Goal: Task Accomplishment & Management: Use online tool/utility

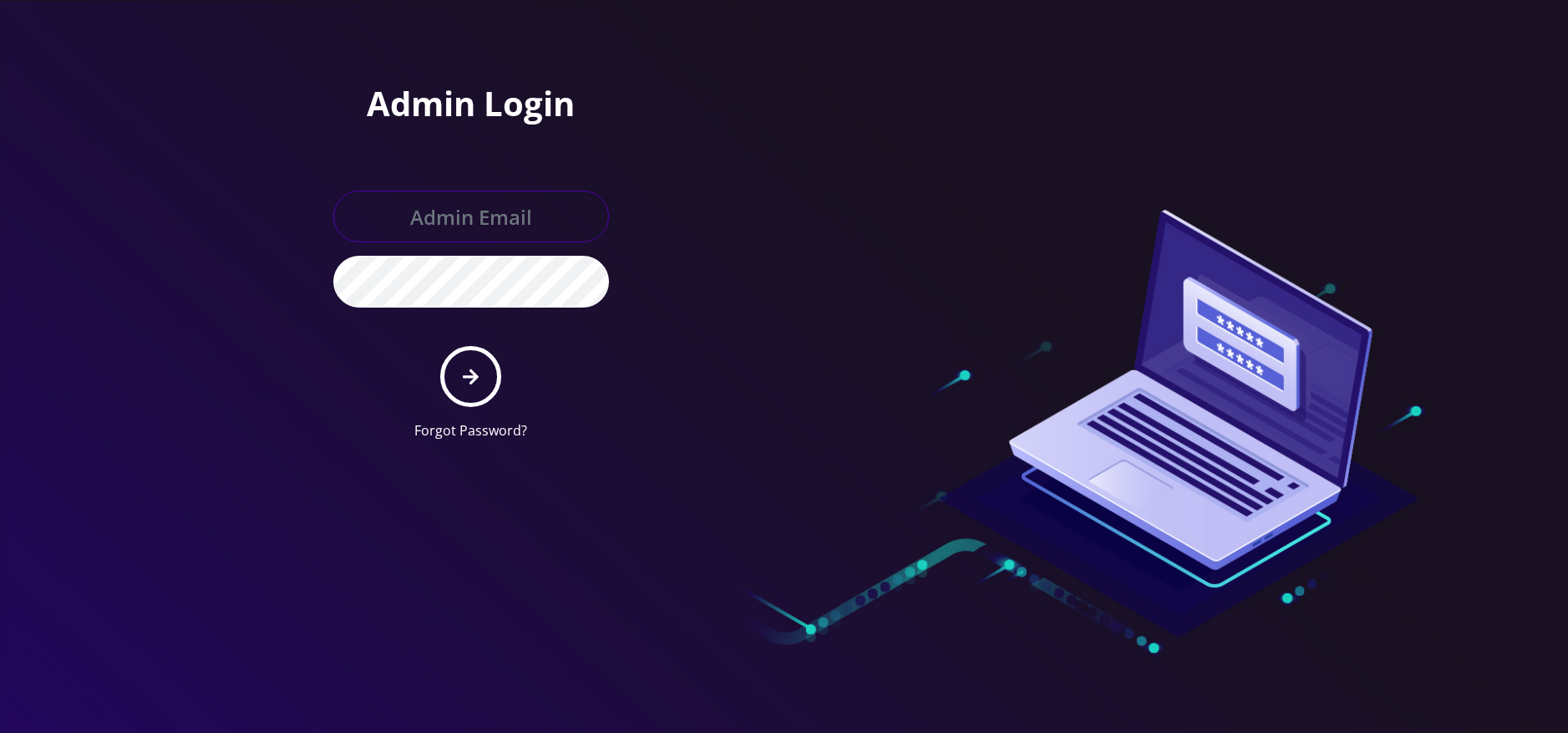
type input "allchoiceconnect@britewireless.com"
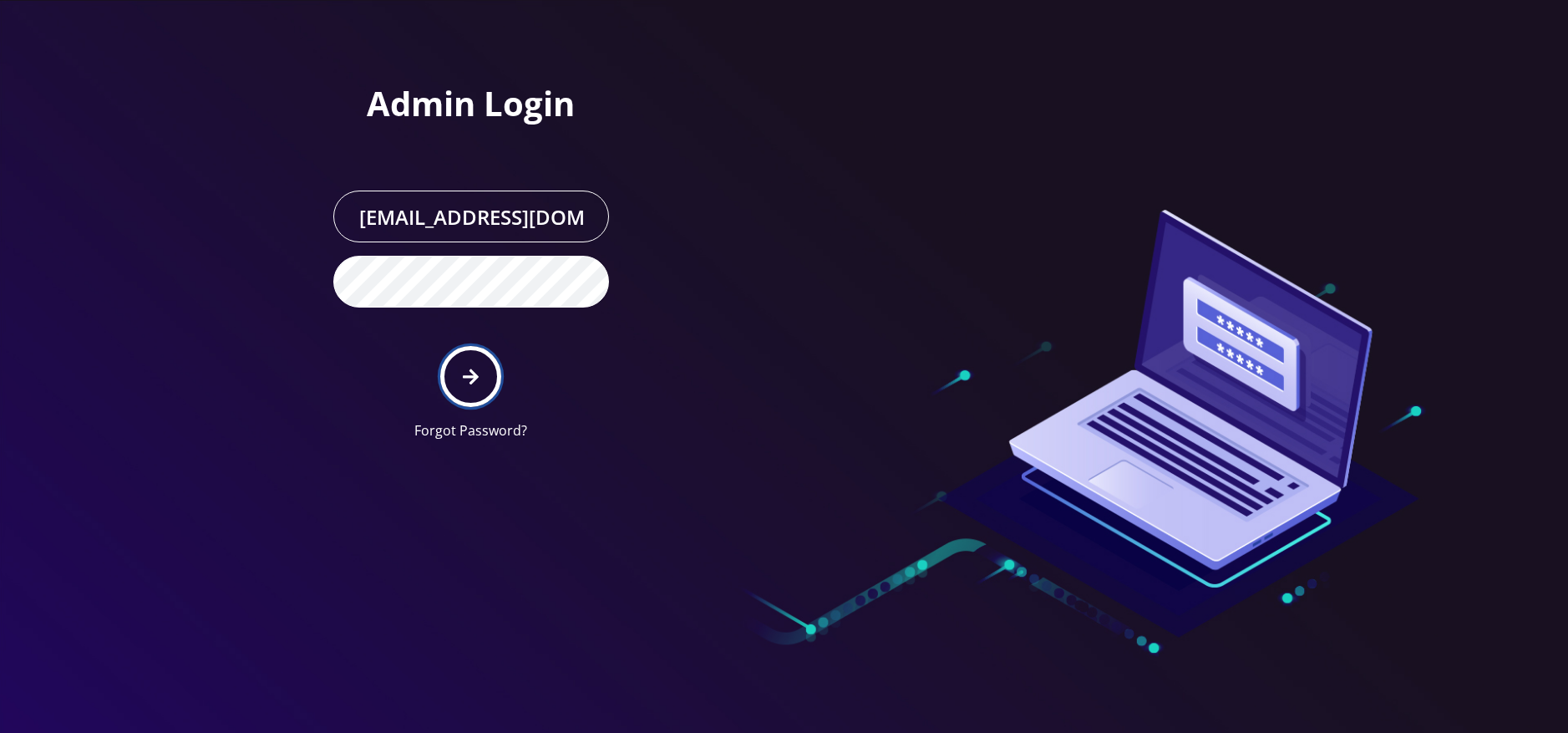
click at [467, 371] on icon "submit" at bounding box center [470, 377] width 15 height 18
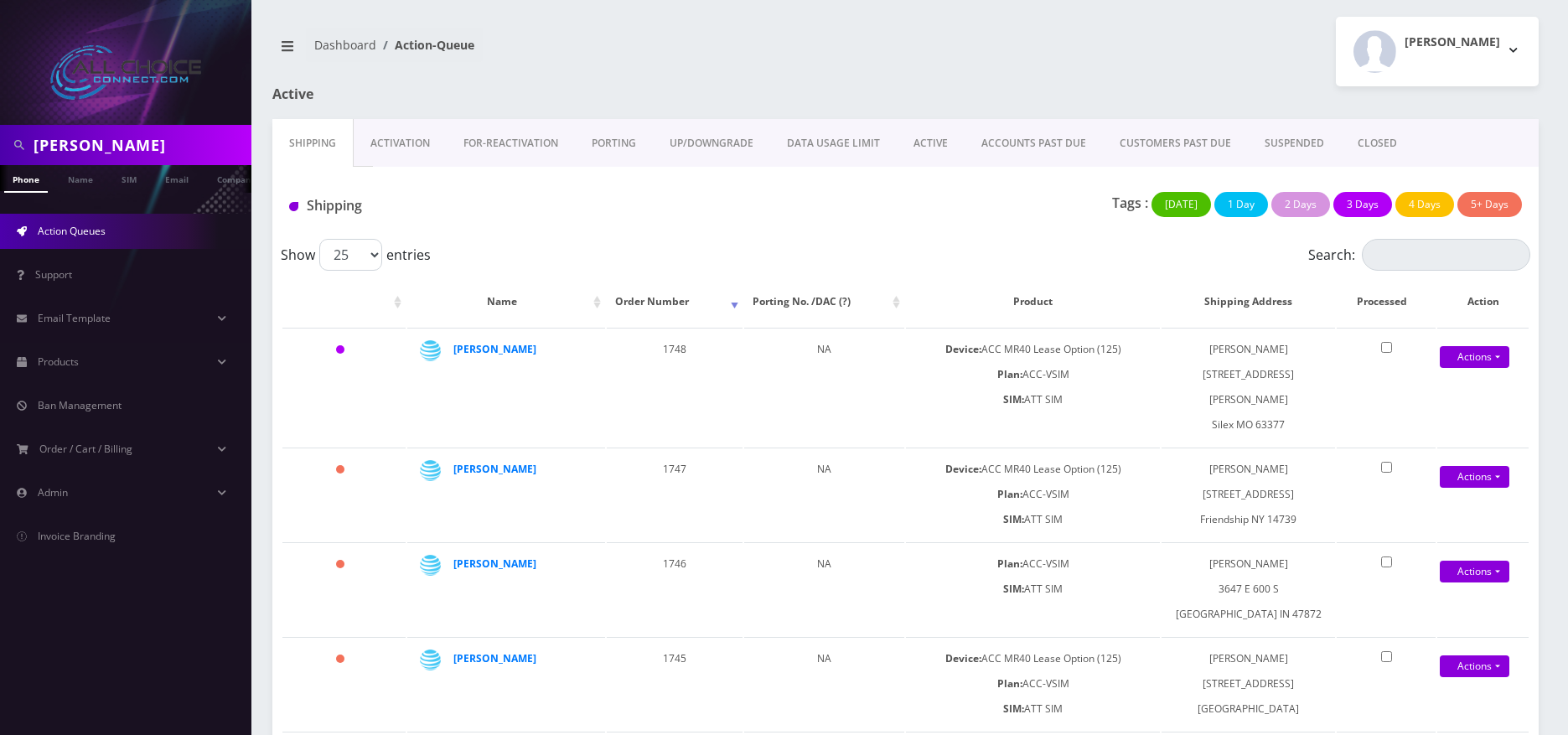
click at [79, 144] on input "cooper" at bounding box center [140, 144] width 213 height 32
type input "stone"
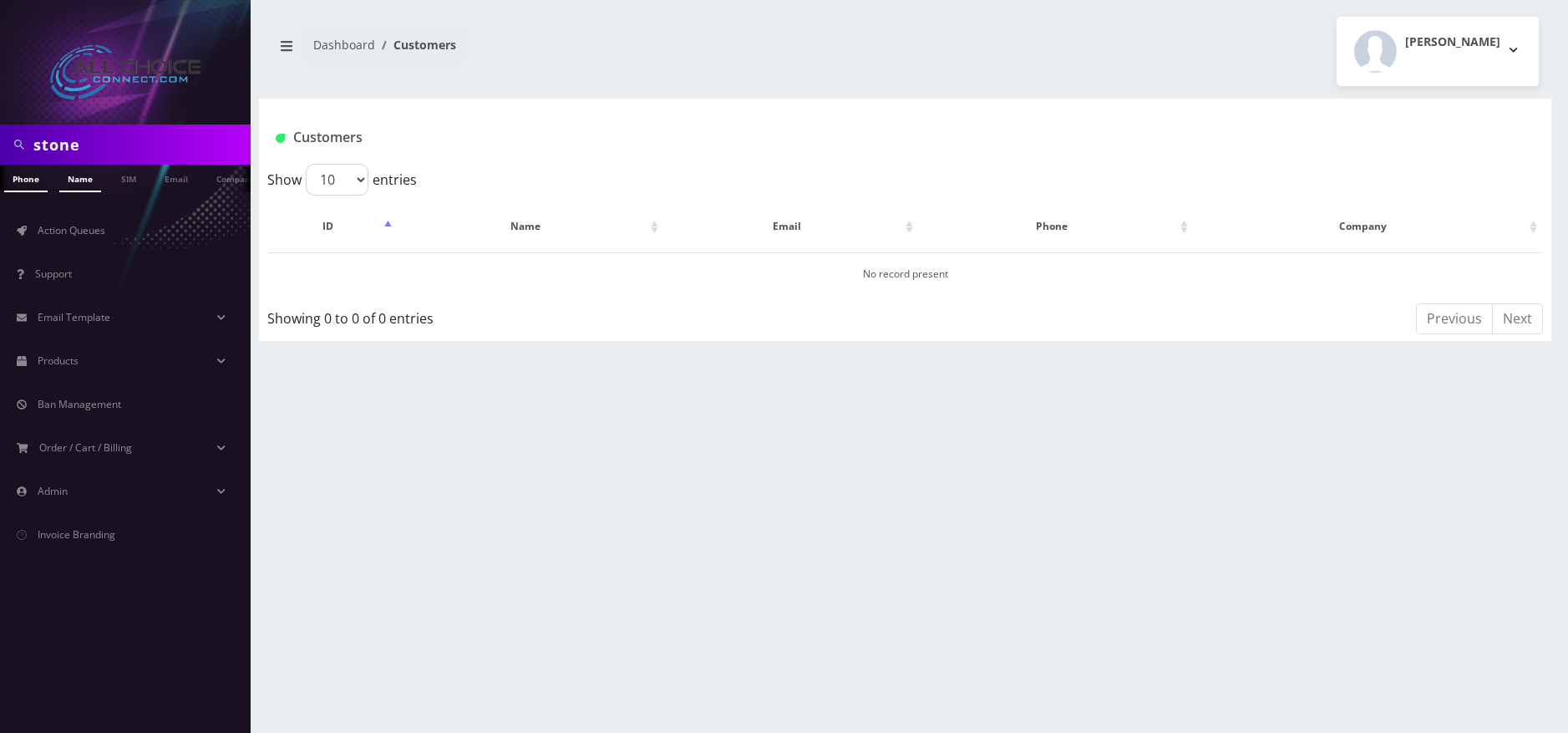
click at [78, 189] on link "Name" at bounding box center [80, 178] width 42 height 27
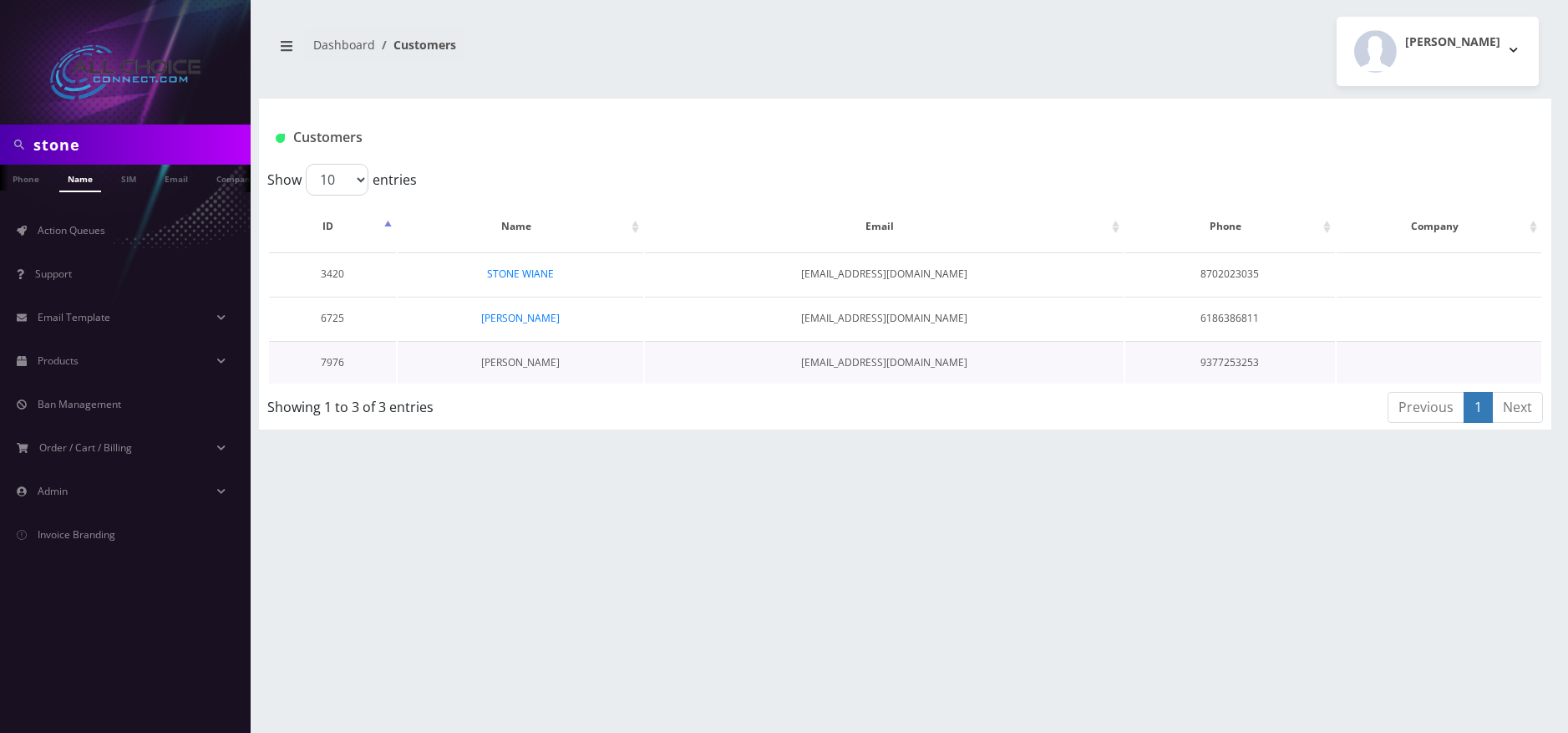
click at [517, 365] on link "Brandon Stone" at bounding box center [520, 362] width 78 height 15
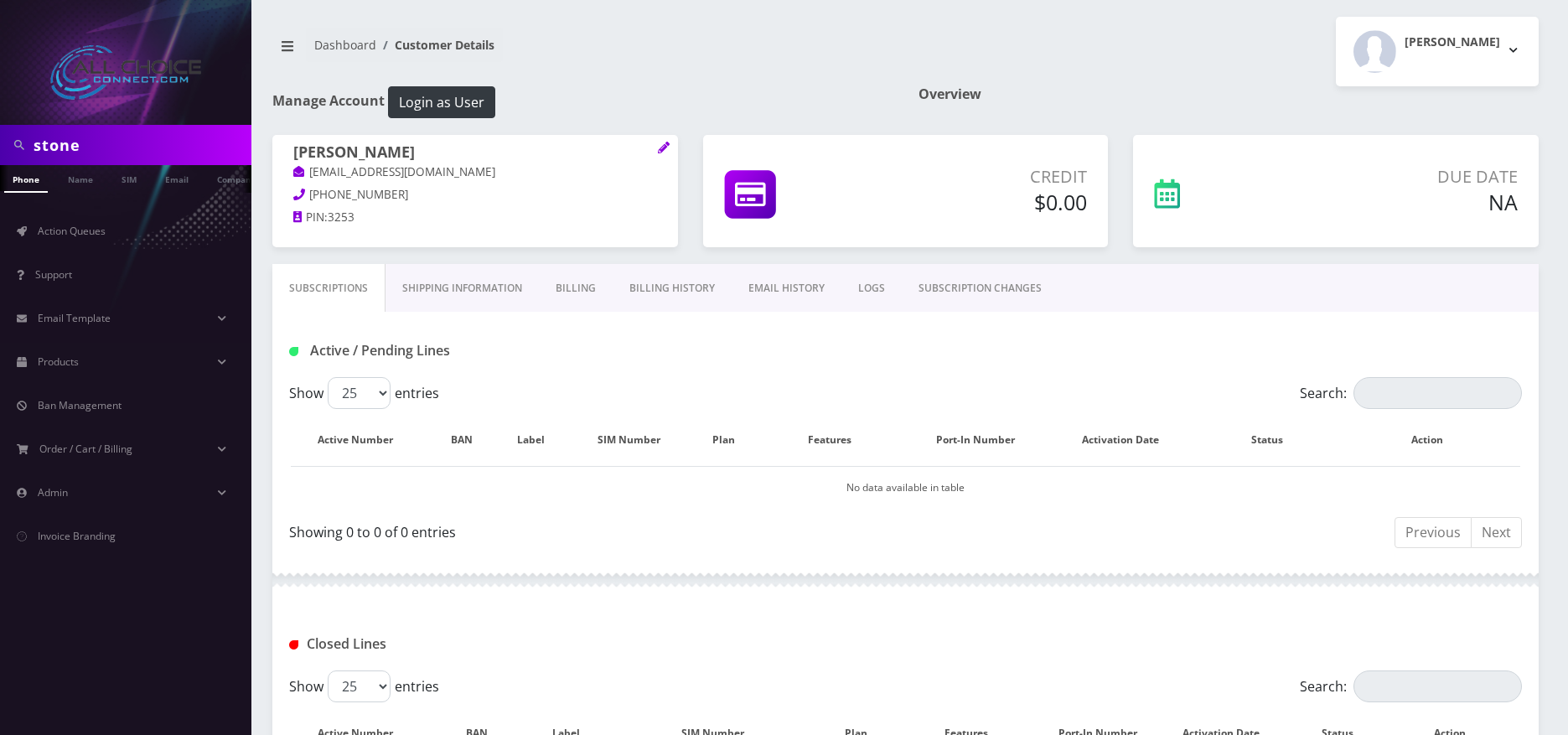
click at [639, 290] on link "Billing History" at bounding box center [672, 287] width 119 height 48
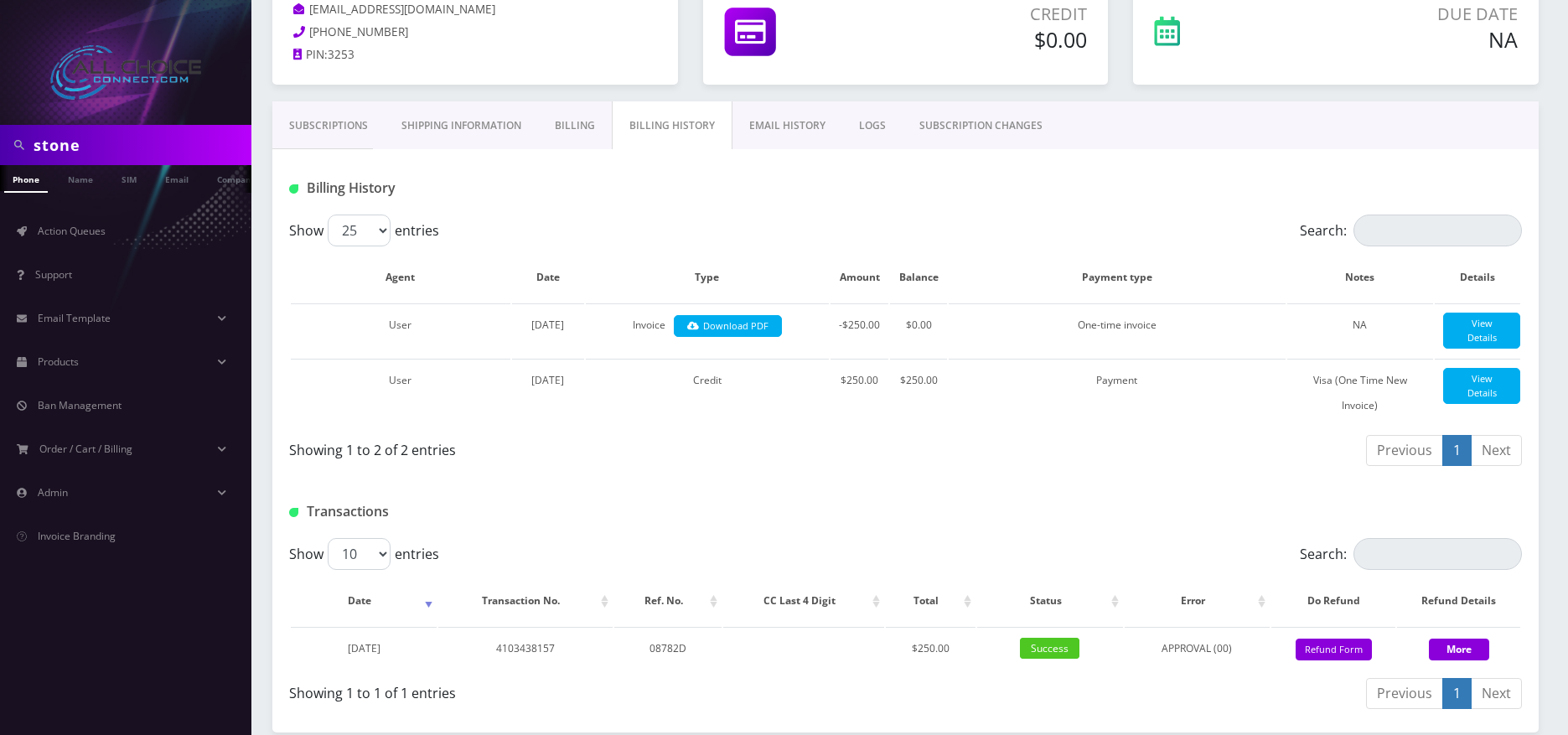
scroll to position [255, 0]
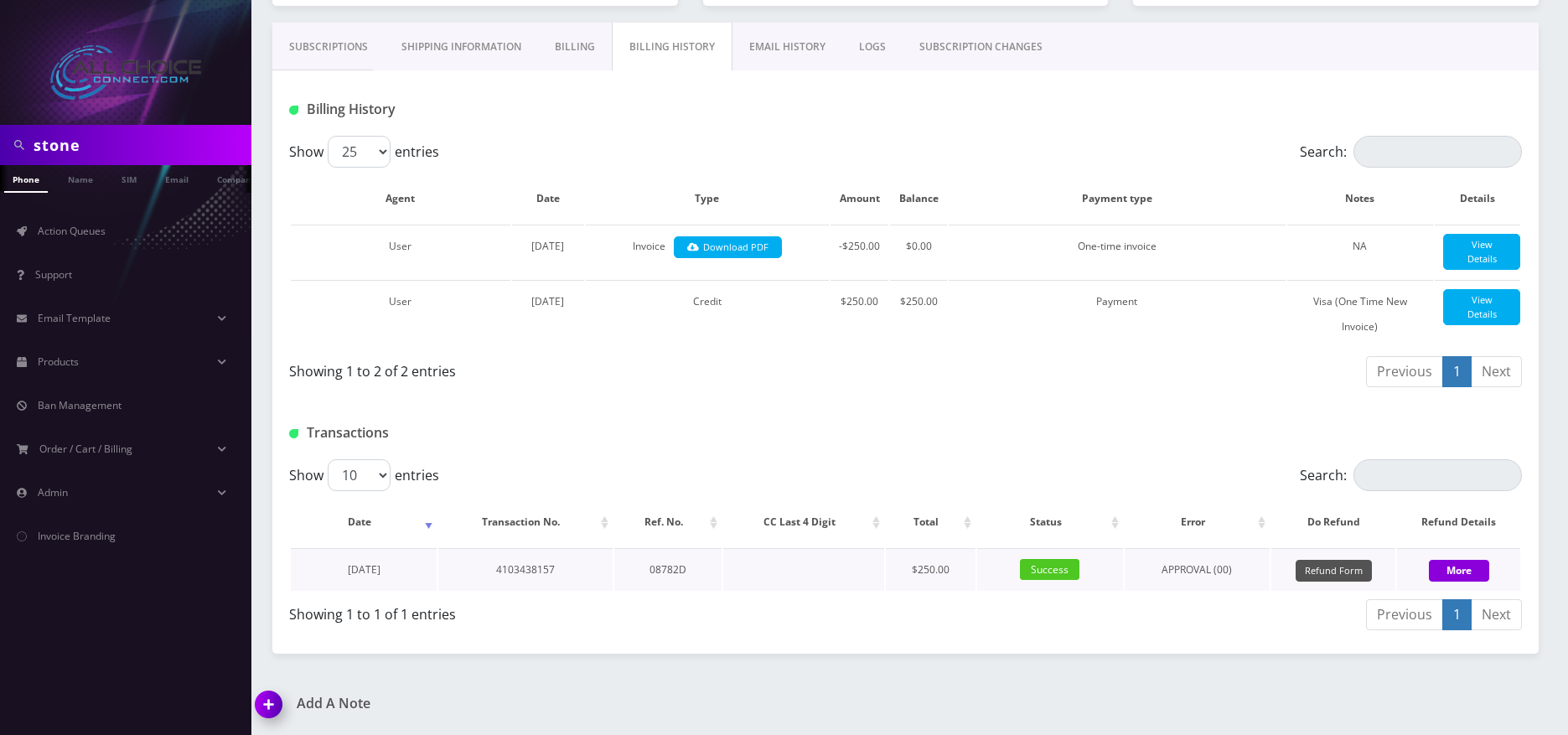
click at [1308, 566] on button "Refund Form" at bounding box center [1334, 571] width 77 height 23
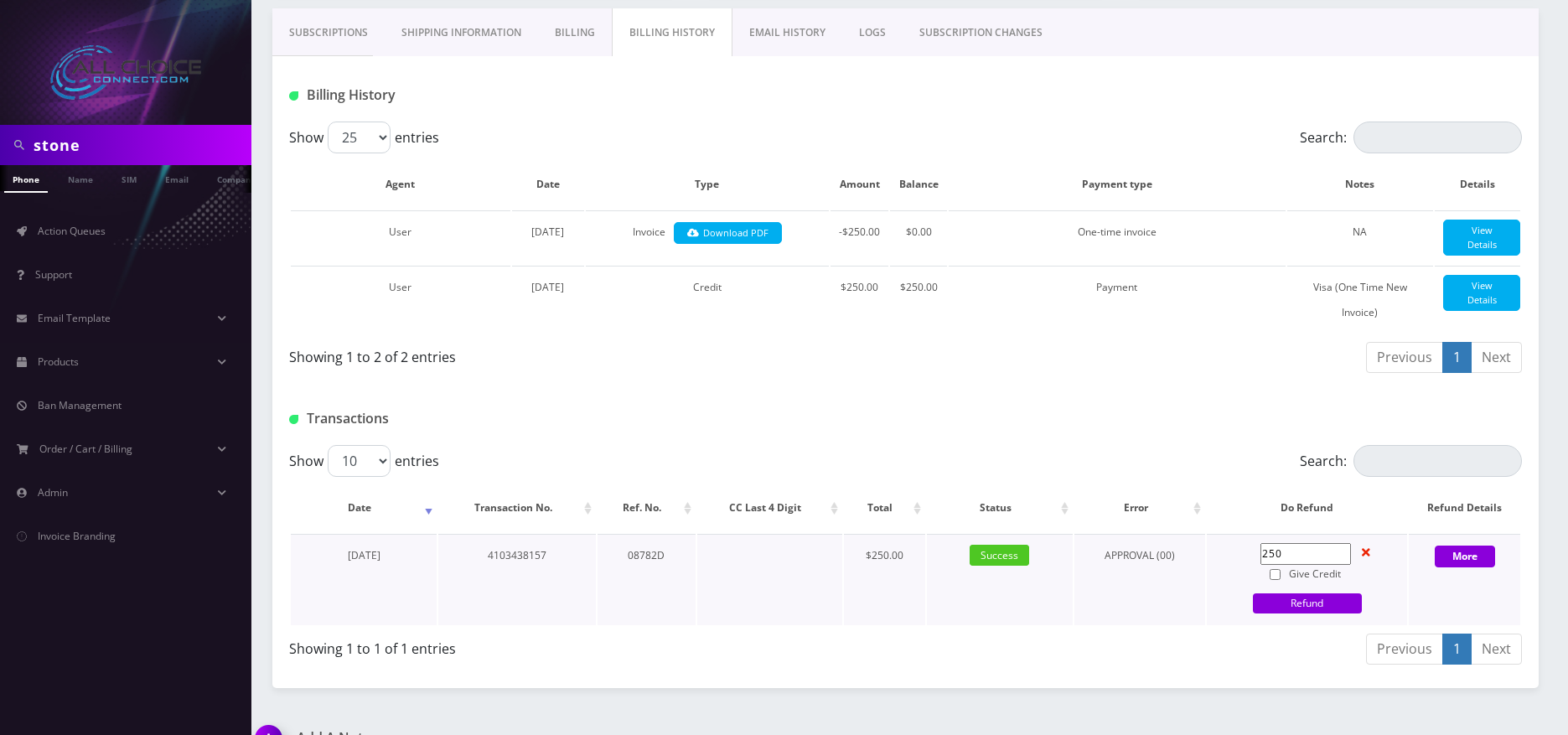
click at [1274, 564] on input "250" at bounding box center [1305, 554] width 90 height 22
type input "200"
click at [1277, 580] on input "Give Credit" at bounding box center [1275, 575] width 11 height 11
checkbox input "true"
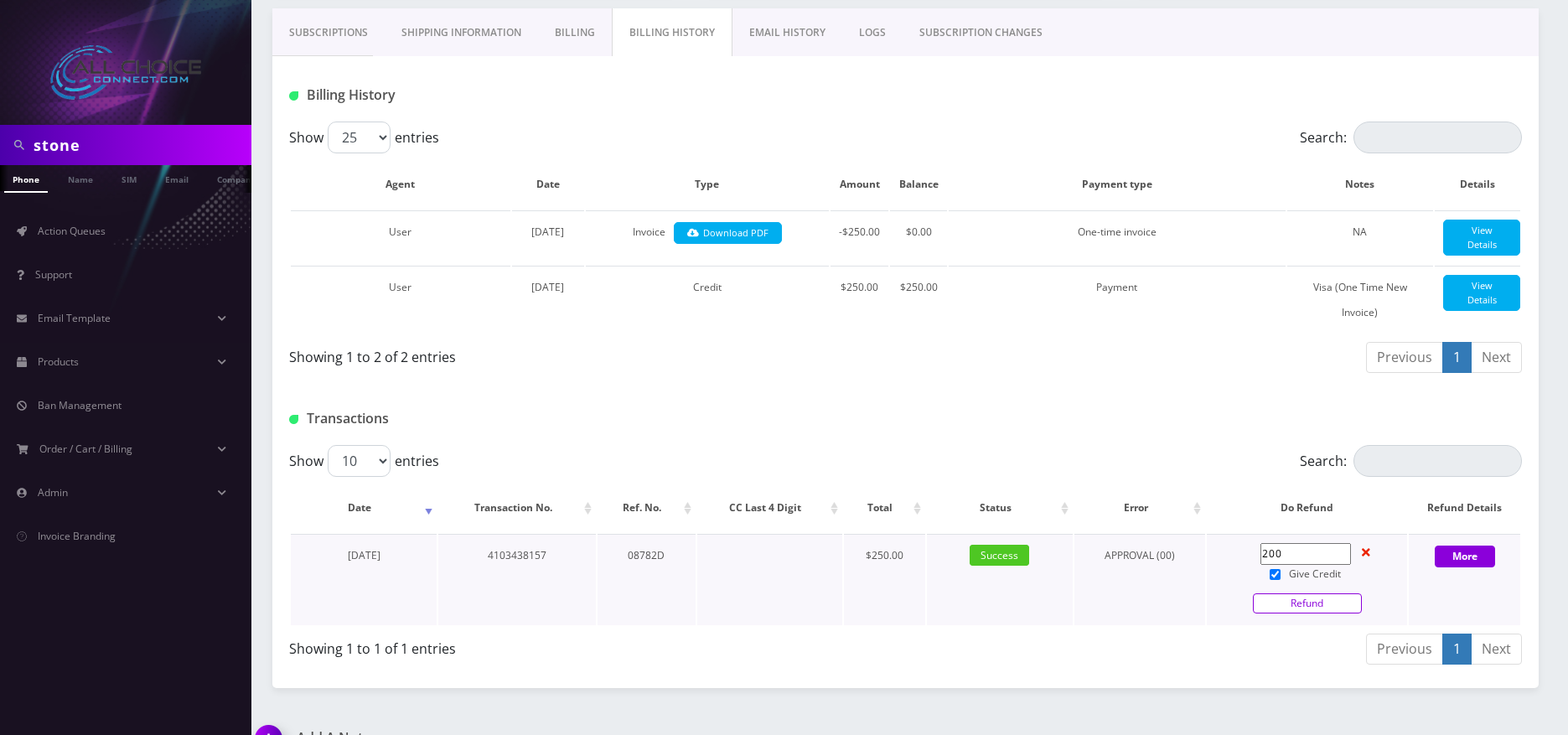
click at [1309, 609] on link "Refund" at bounding box center [1307, 603] width 109 height 20
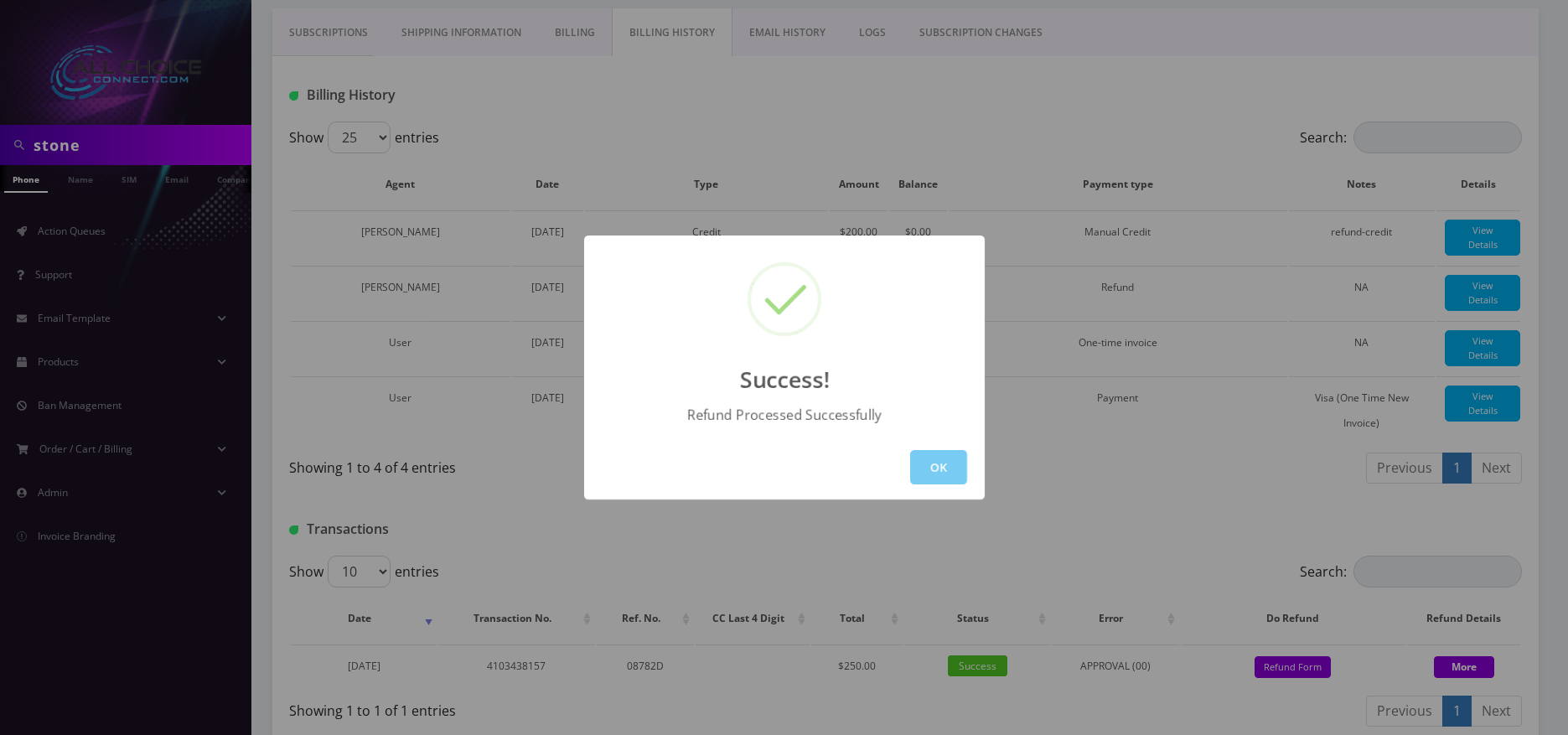
click at [940, 463] on button "OK" at bounding box center [939, 467] width 57 height 35
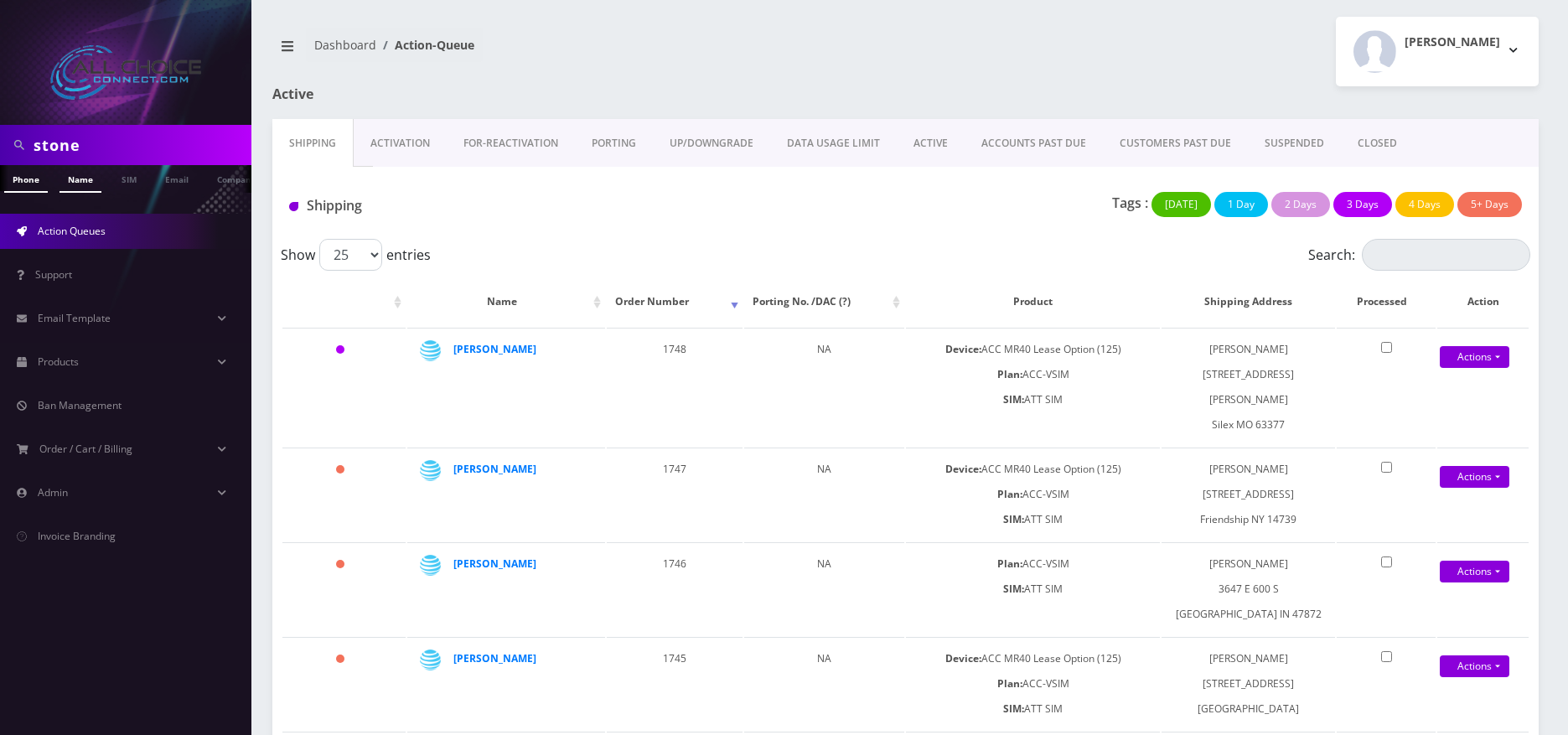
click at [75, 188] on link "Name" at bounding box center [80, 179] width 42 height 27
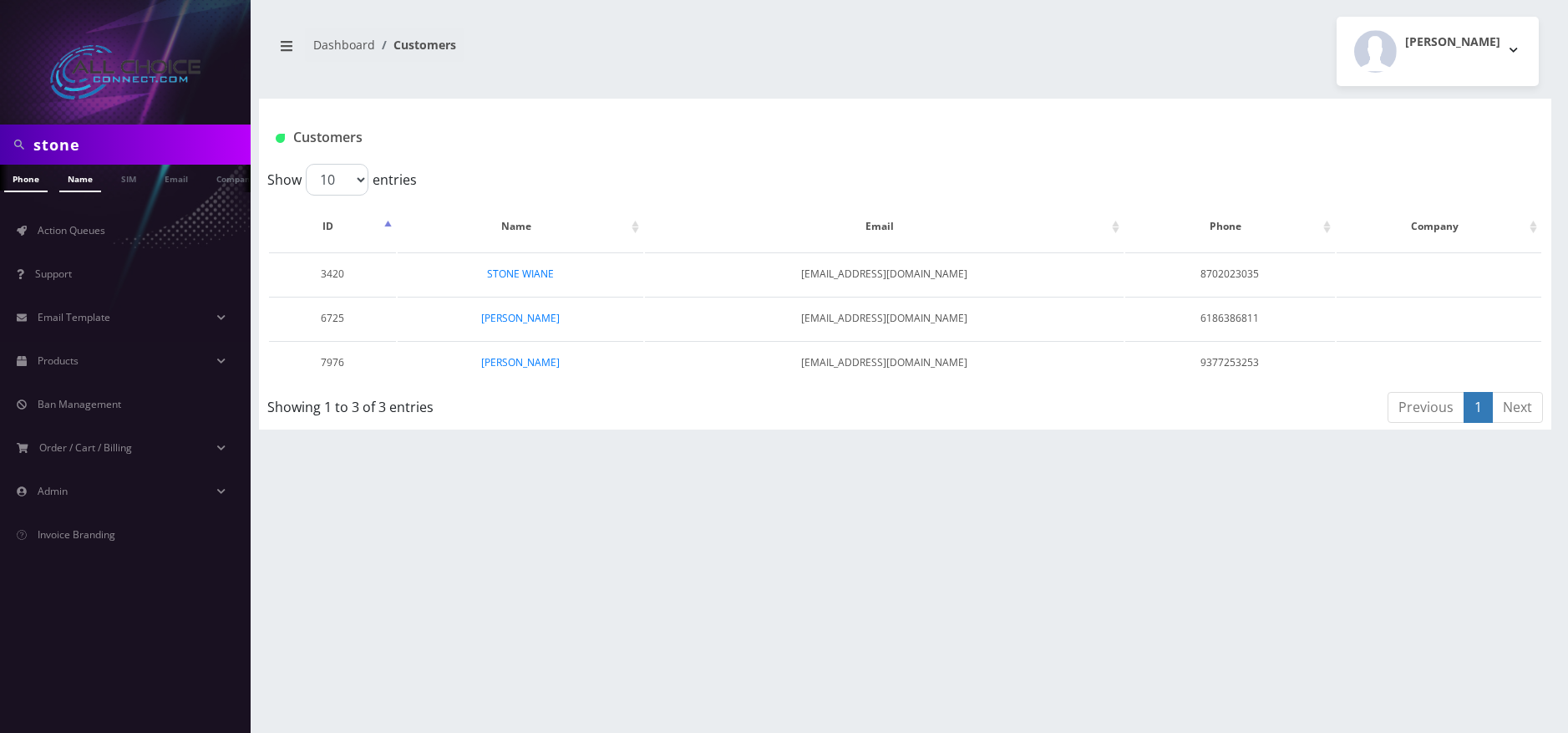
click at [32, 186] on link "Phone" at bounding box center [26, 178] width 44 height 27
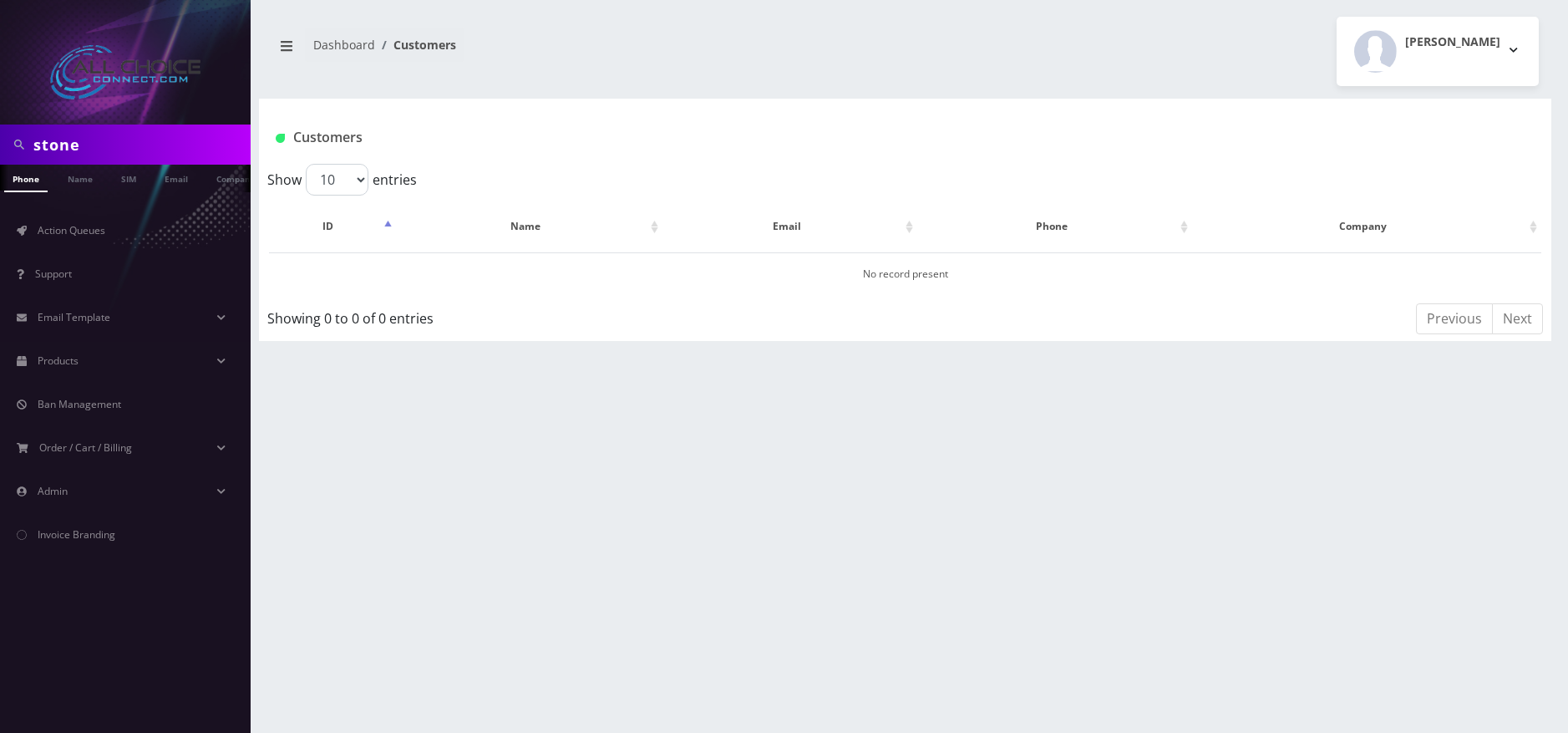
click at [61, 253] on li "Support" at bounding box center [126, 274] width 251 height 44
click at [66, 235] on span "Action Queues" at bounding box center [71, 230] width 67 height 15
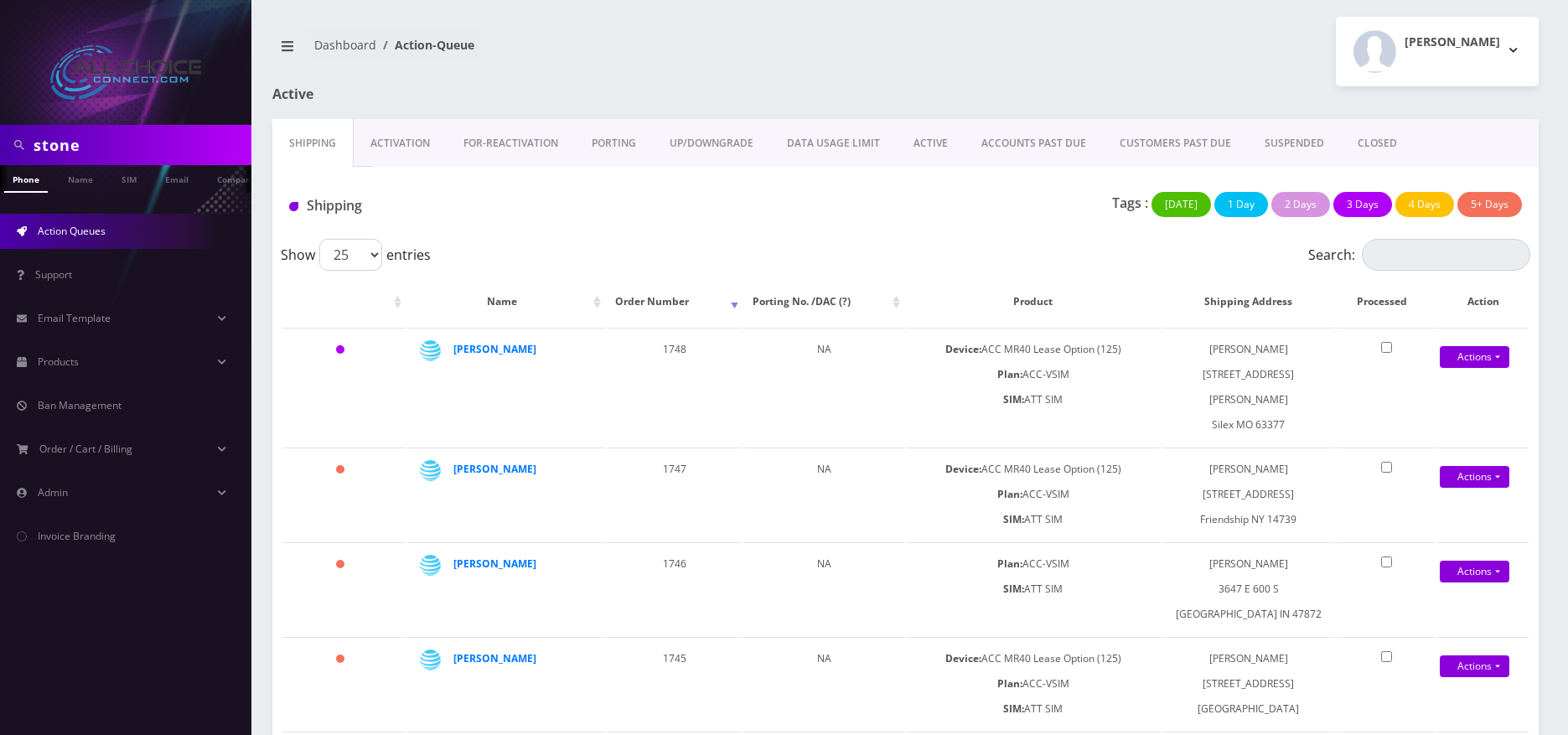
click at [941, 137] on link "ACTIVE" at bounding box center [930, 142] width 67 height 48
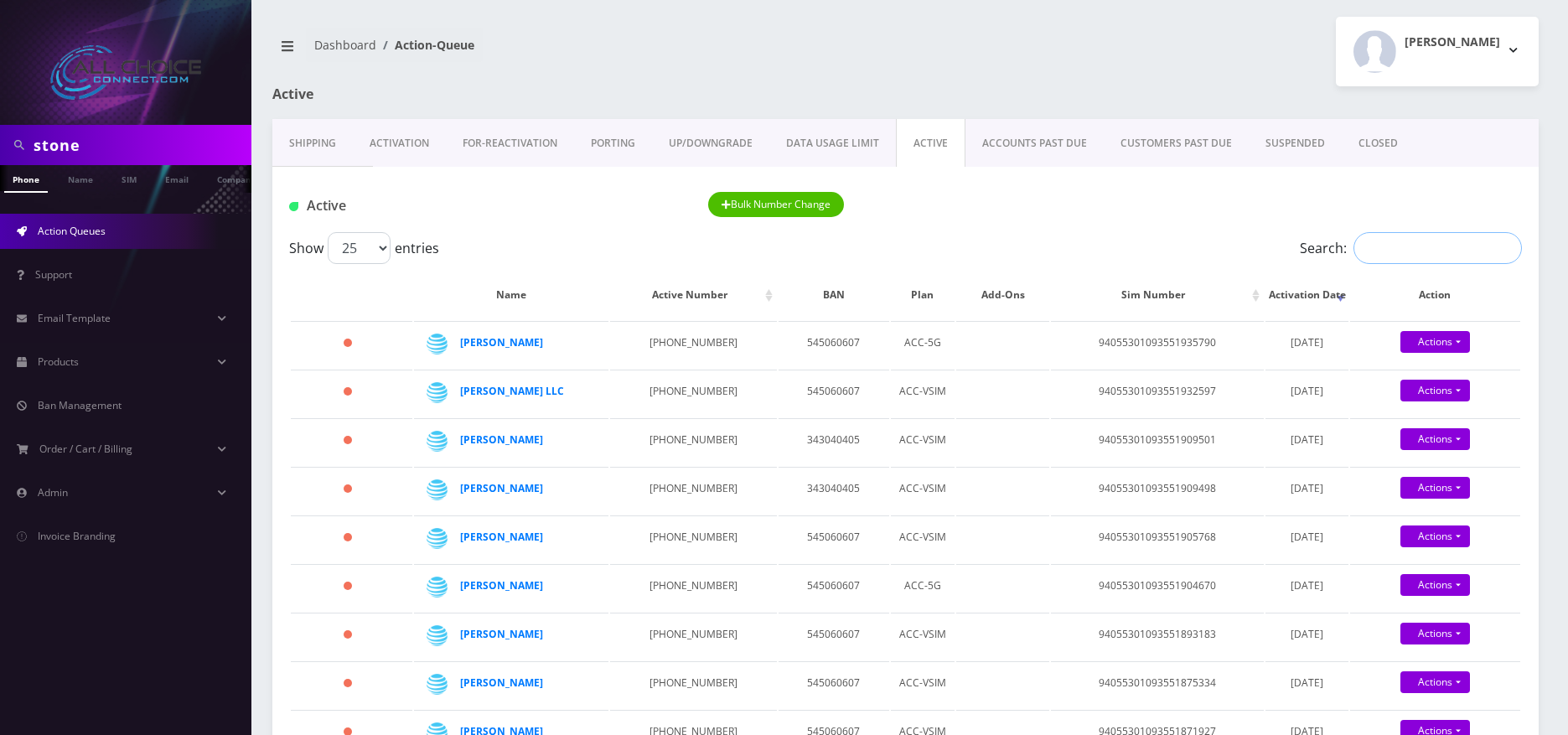
click at [1399, 252] on input "Search:" at bounding box center [1438, 247] width 169 height 32
paste input "CROWLEY"
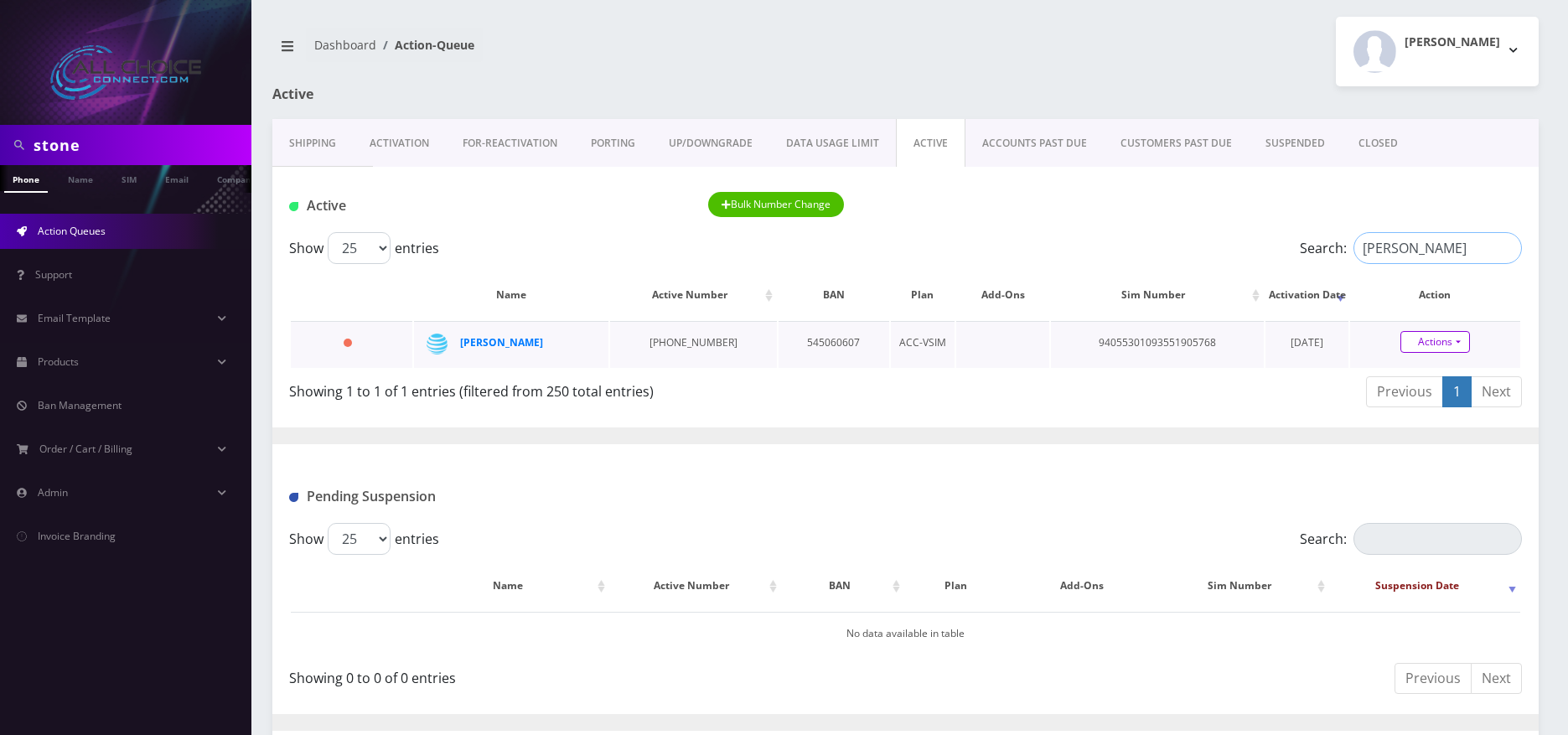
type input "CROWLEY"
click at [1445, 341] on link "Actions" at bounding box center [1435, 342] width 69 height 22
click at [1414, 369] on link "Close" at bounding box center [1449, 374] width 171 height 26
type input "08/19/2025"
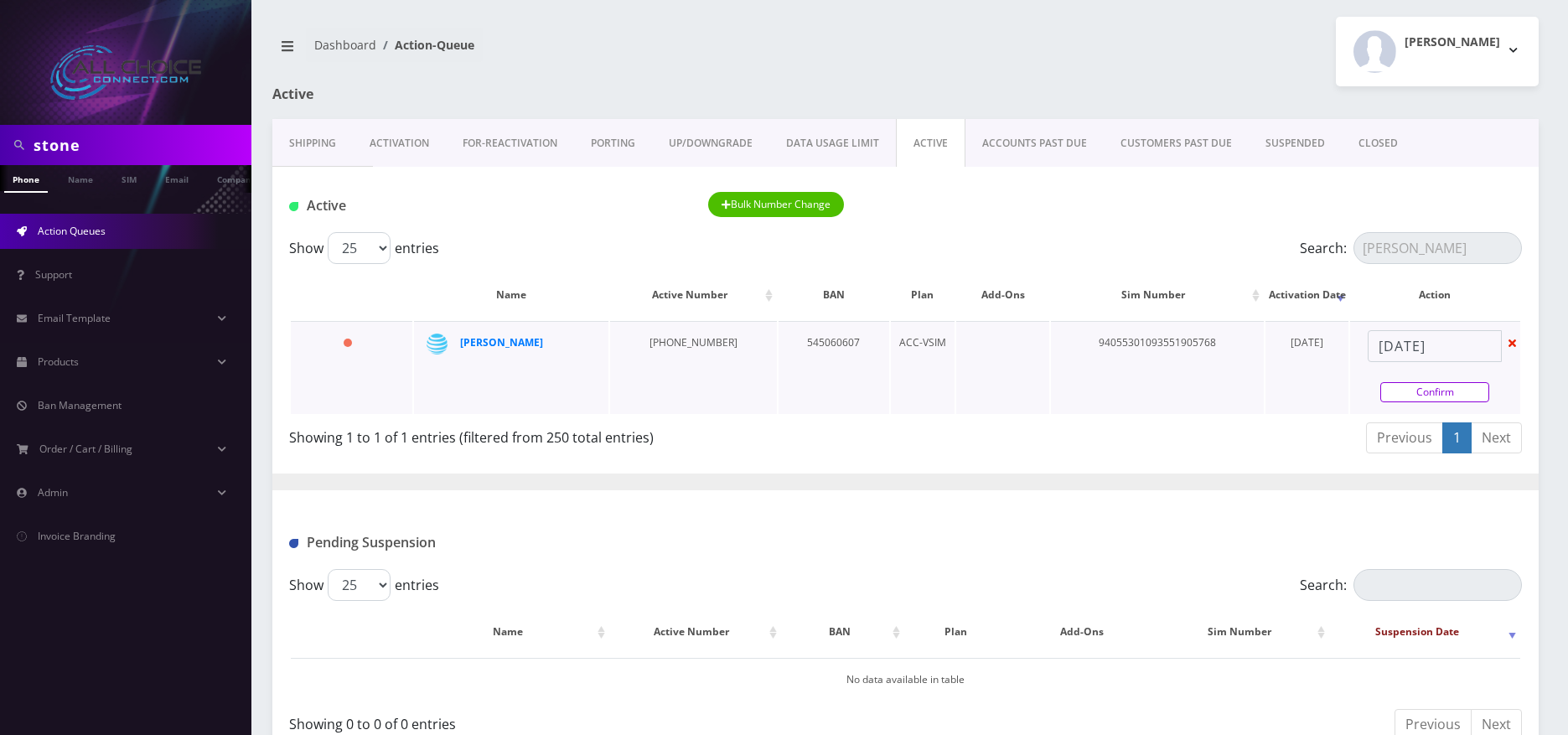
click at [1407, 392] on link "Confirm" at bounding box center [1434, 392] width 109 height 20
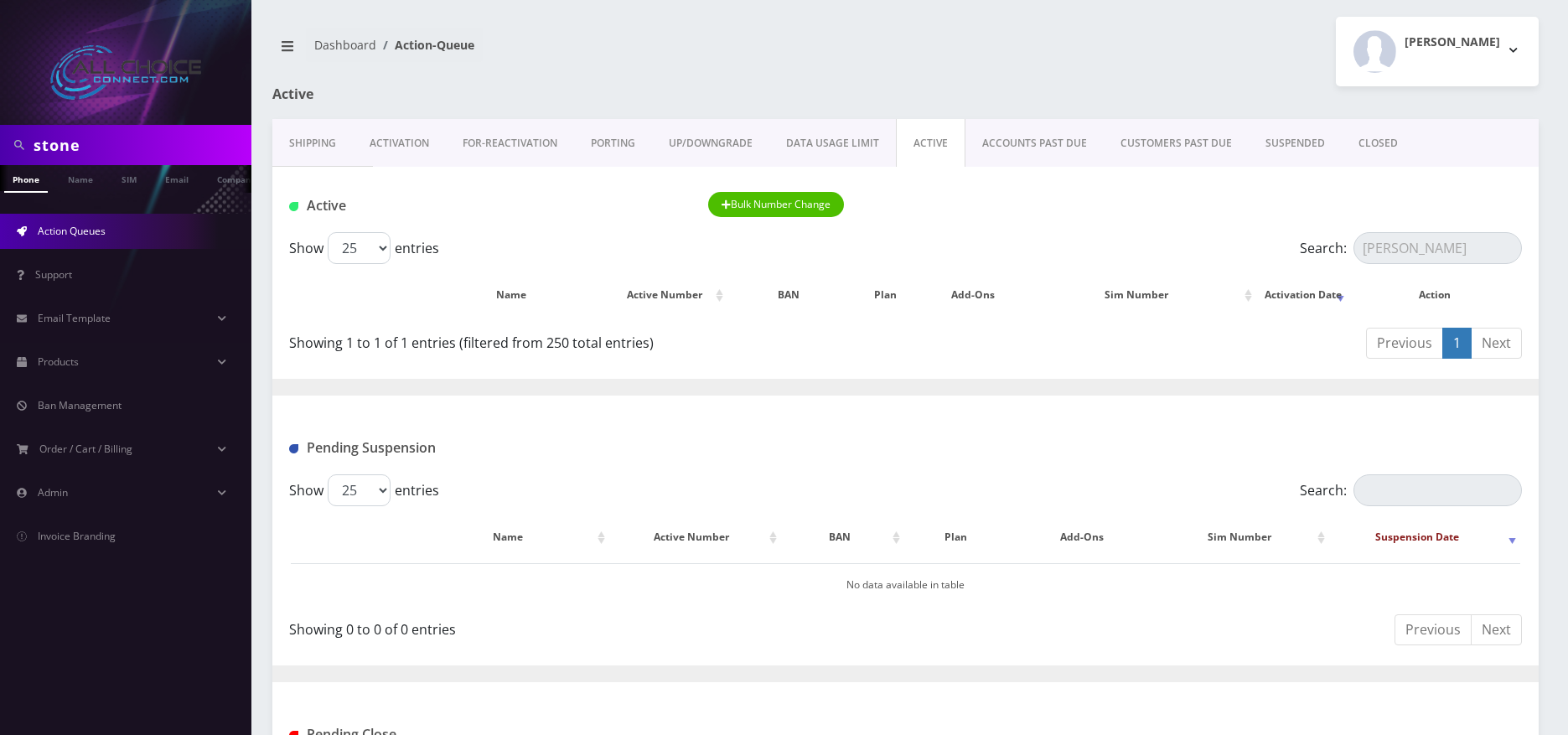
click at [1367, 142] on link "CLOSED" at bounding box center [1378, 142] width 73 height 48
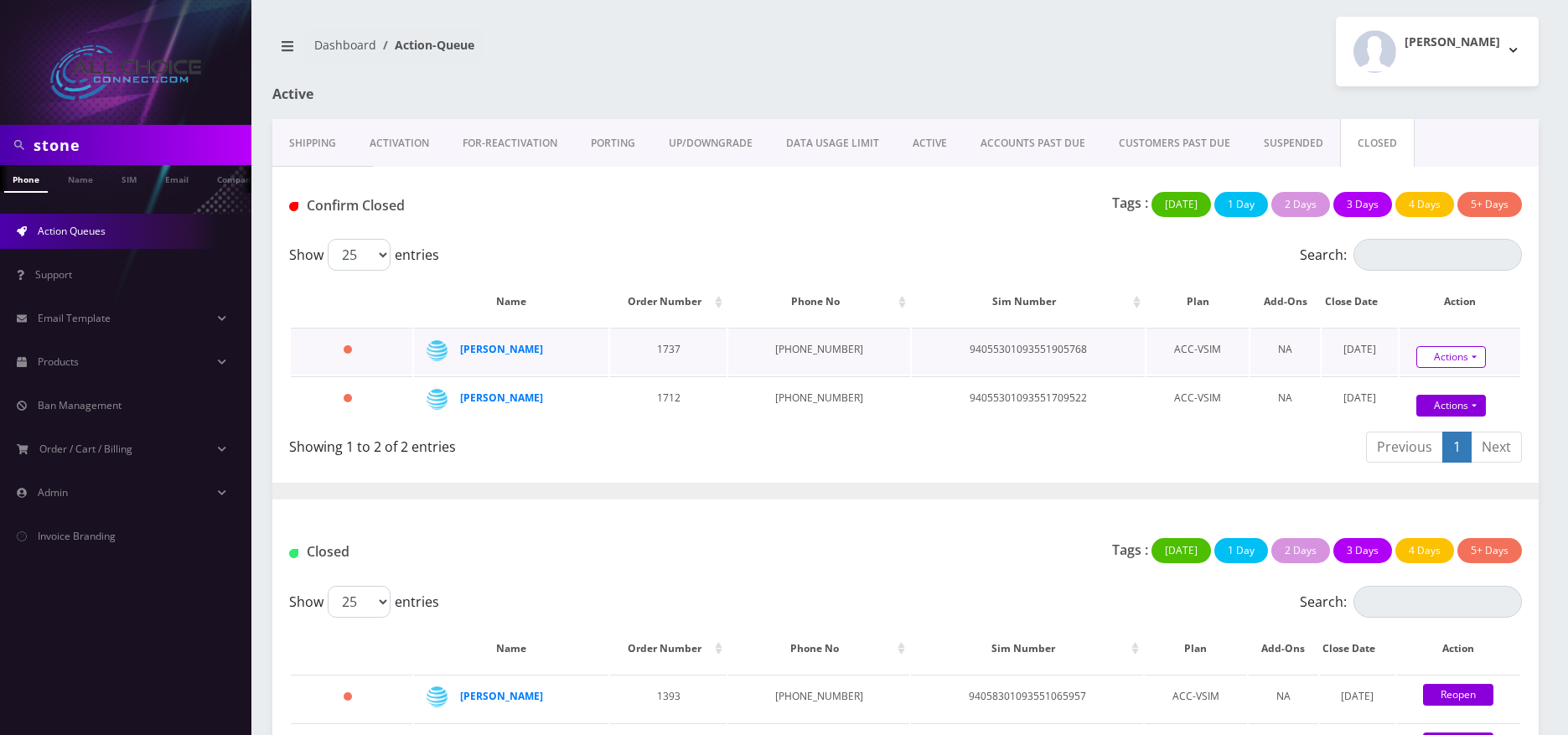
click at [1433, 356] on link "Actions" at bounding box center [1451, 357] width 69 height 22
click at [1422, 377] on link "Confirm" at bounding box center [1480, 388] width 134 height 22
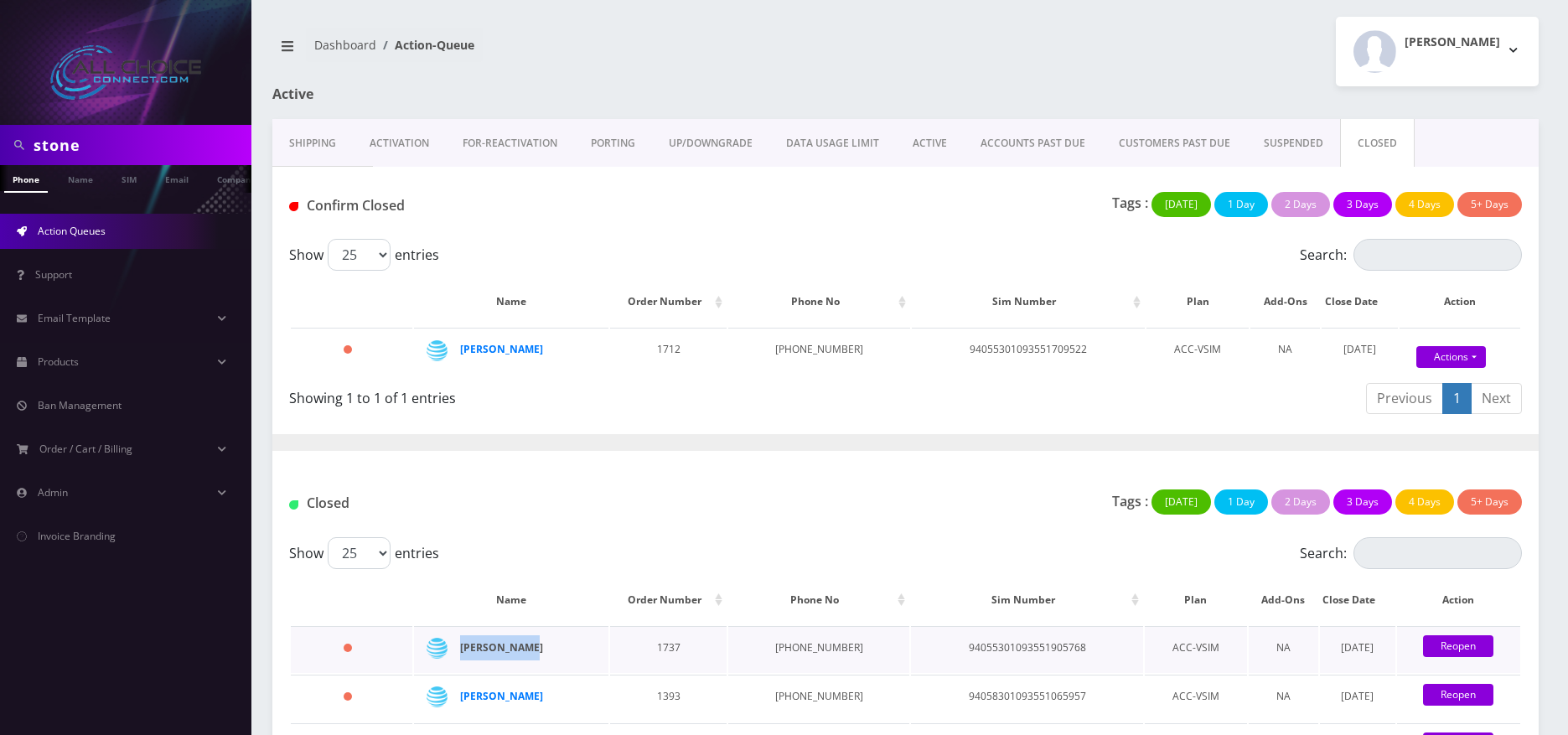
drag, startPoint x: 543, startPoint y: 648, endPoint x: 462, endPoint y: 647, distance: 81.0
click at [462, 647] on div "[PERSON_NAME]" at bounding box center [522, 647] width 125 height 26
copy strong "[PERSON_NAME]"
click at [478, 643] on strong "[PERSON_NAME]" at bounding box center [501, 647] width 83 height 15
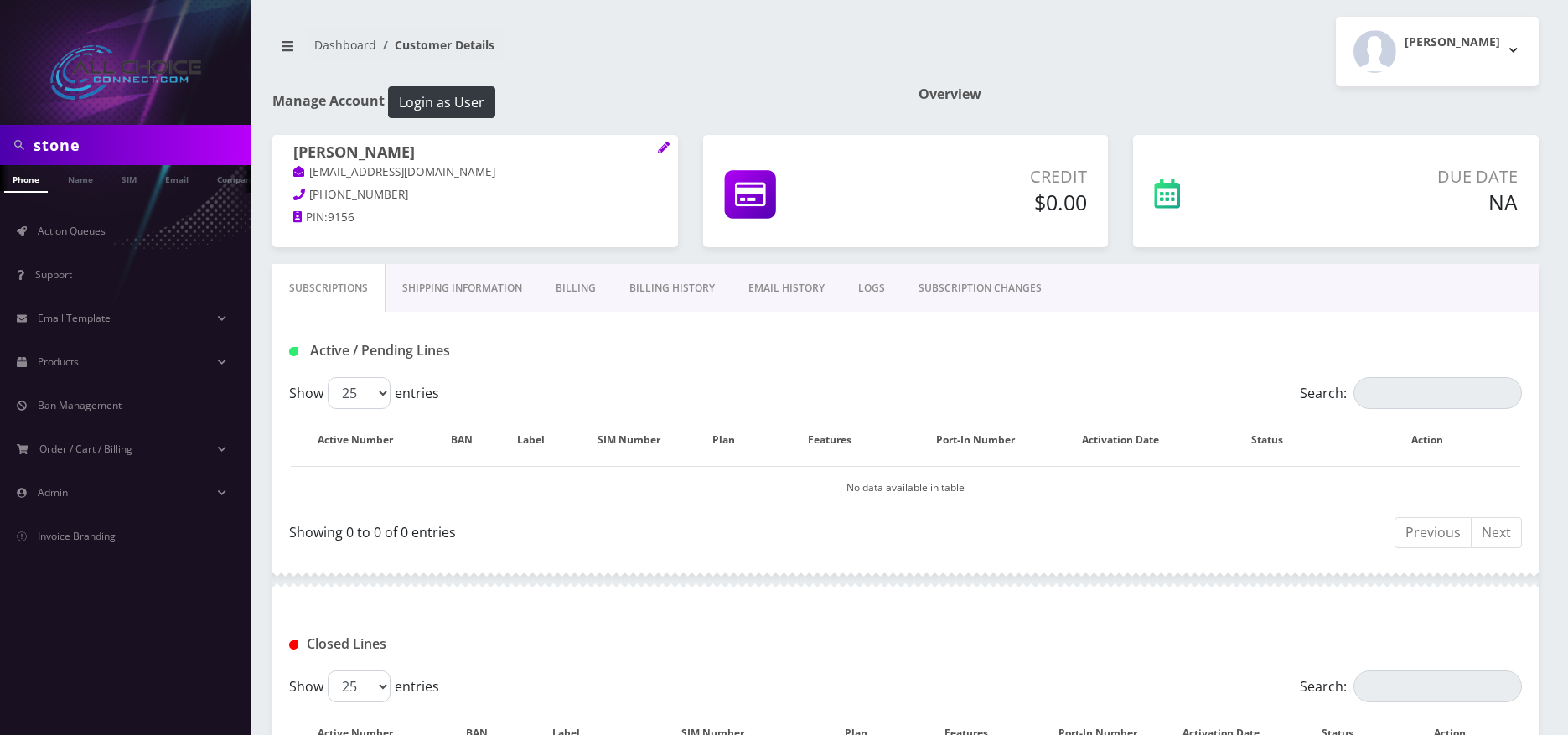
drag, startPoint x: 583, startPoint y: 288, endPoint x: 595, endPoint y: 294, distance: 13.4
click at [583, 287] on link "Billing" at bounding box center [576, 287] width 74 height 48
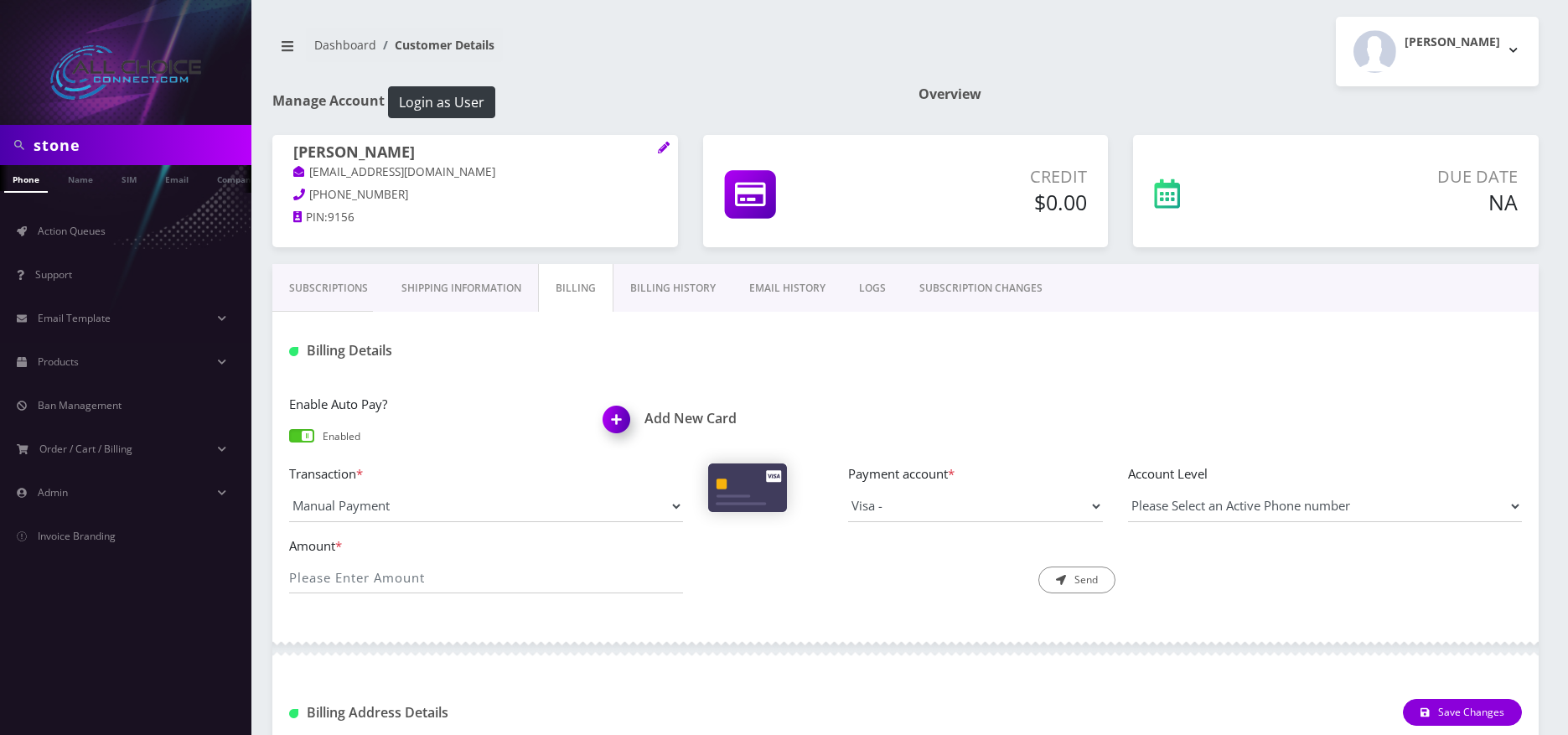
click at [661, 284] on link "Billing History" at bounding box center [673, 287] width 119 height 48
